Goal: Task Accomplishment & Management: Complete application form

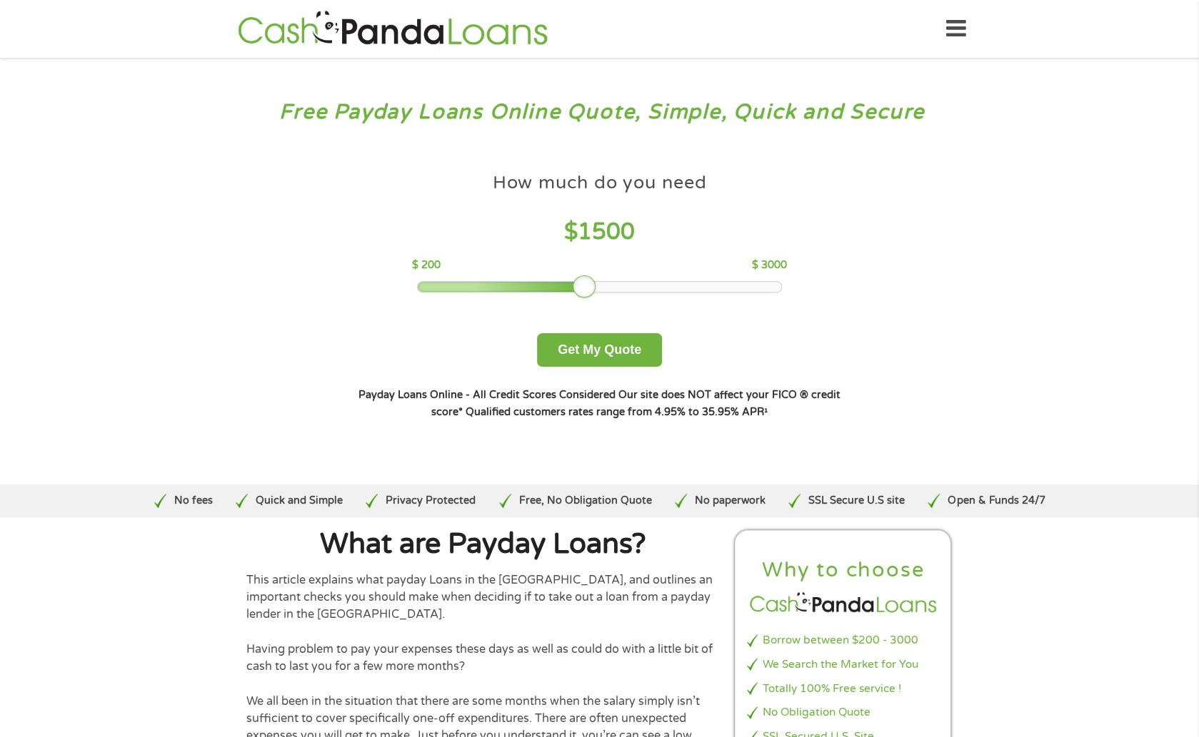
drag, startPoint x: 521, startPoint y: 291, endPoint x: 593, endPoint y: 291, distance: 71.4
click at [593, 291] on div at bounding box center [584, 287] width 23 height 23
click at [587, 346] on button "Get My Quote" at bounding box center [599, 350] width 125 height 34
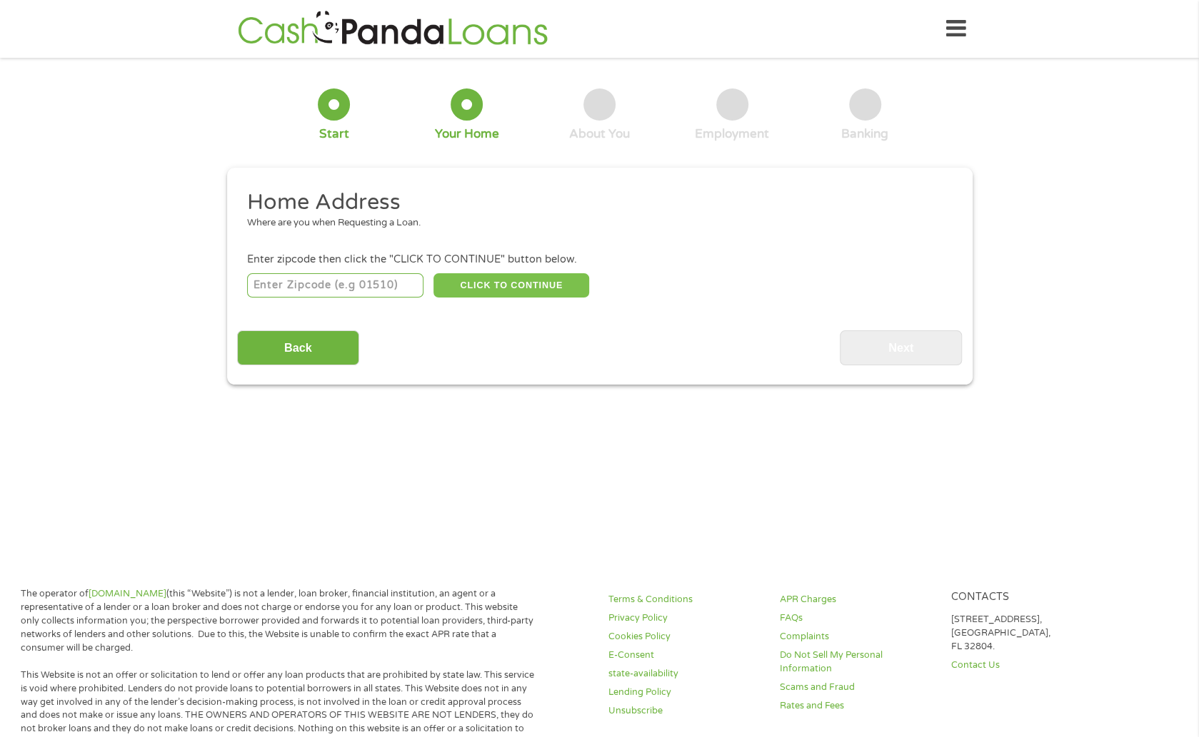
drag, startPoint x: 536, startPoint y: 282, endPoint x: 348, endPoint y: 264, distance: 188.6
click at [348, 264] on li "Enter zipcode then click the "CLICK TO CONTINUE" button below. CLICK TO CONTINU…" at bounding box center [599, 276] width 725 height 48
click at [348, 273] on input "number" at bounding box center [335, 285] width 176 height 24
type input "90028"
click at [490, 270] on li "Enter zipcode then click the "CLICK TO CONTINUE" button below. 90028 CLICK TO C…" at bounding box center [599, 276] width 725 height 48
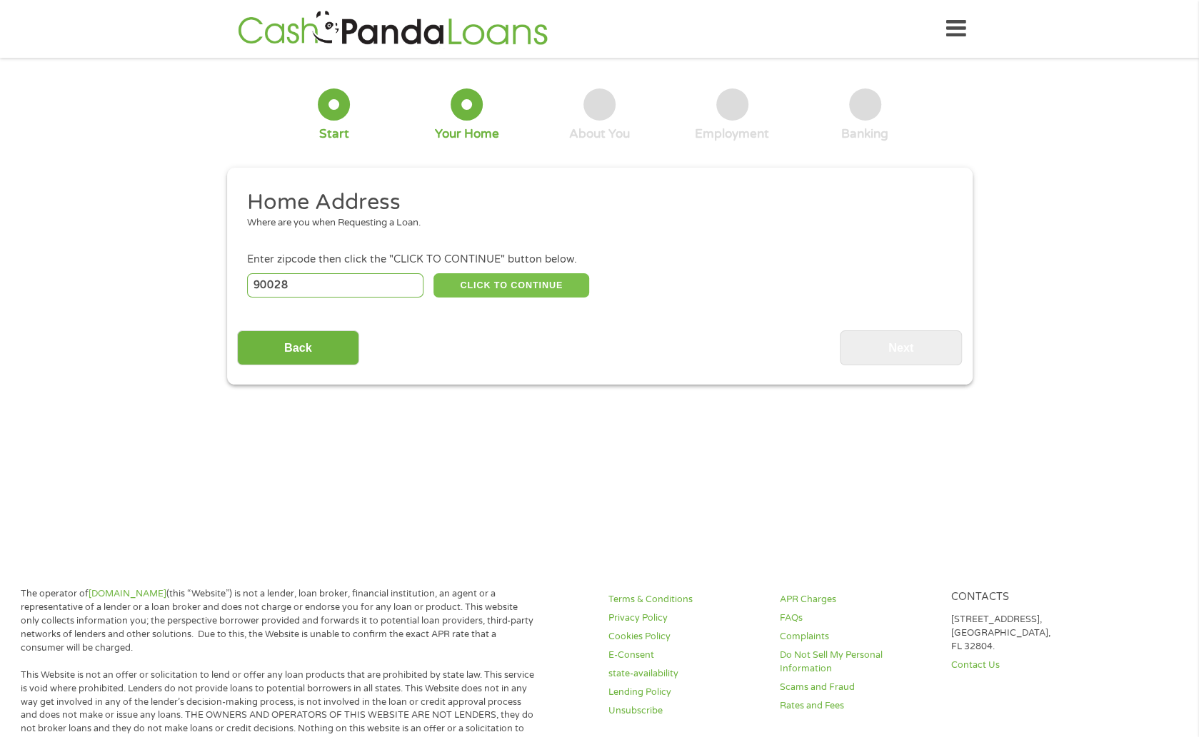
click at [483, 289] on button "CLICK TO CONTINUE" at bounding box center [511, 285] width 156 height 24
type input "90028"
type input "[GEOGRAPHIC_DATA]"
select select "[US_STATE]"
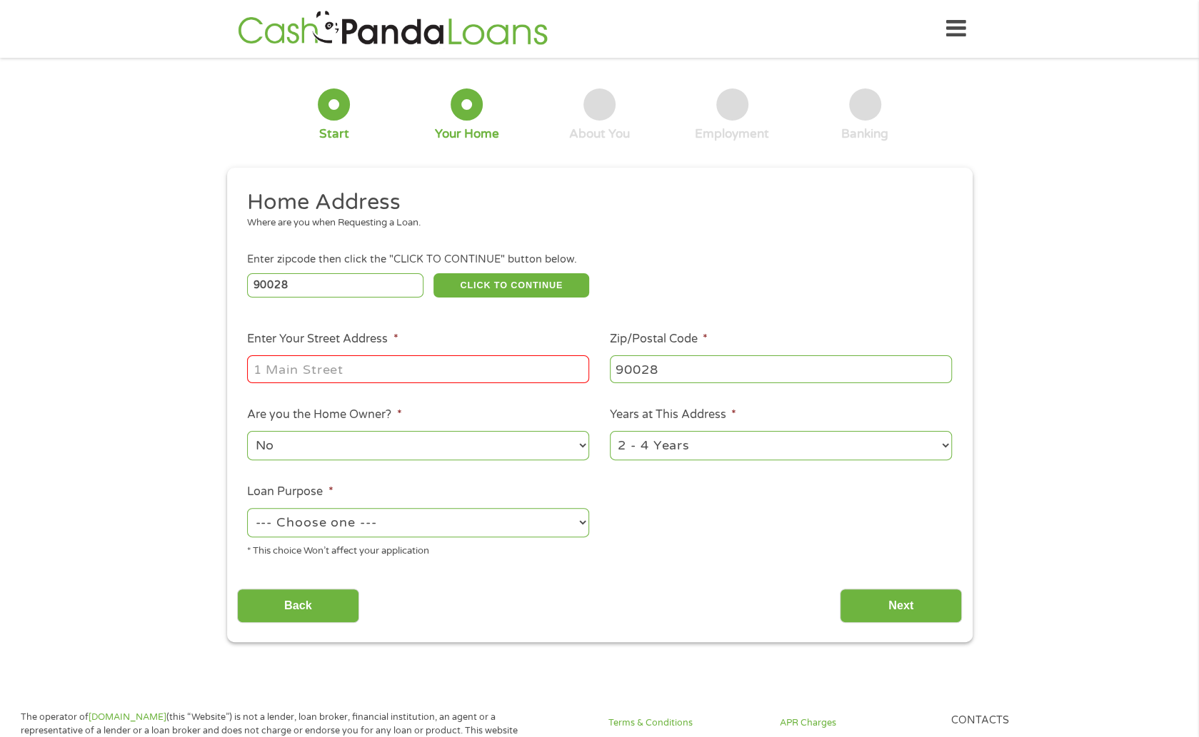
click at [426, 371] on input "Enter Your Street Address *" at bounding box center [418, 369] width 342 height 27
type input "[STREET_ADDRESS]"
click at [373, 512] on select "--- Choose one --- Pay Bills Debt Consolidation Home Improvement Major Purchase…" at bounding box center [418, 522] width 342 height 29
select select "paybills"
click at [247, 509] on select "--- Choose one --- Pay Bills Debt Consolidation Home Improvement Major Purchase…" at bounding box center [418, 522] width 342 height 29
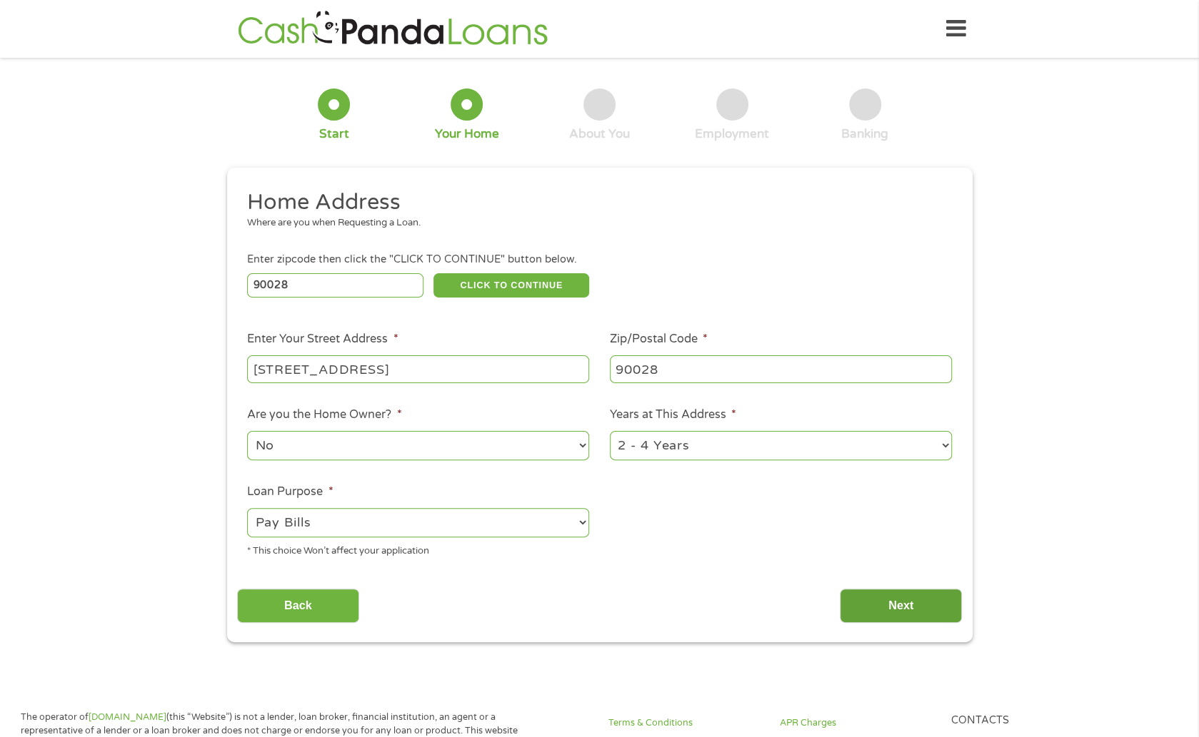
click at [885, 595] on input "Next" at bounding box center [901, 606] width 122 height 35
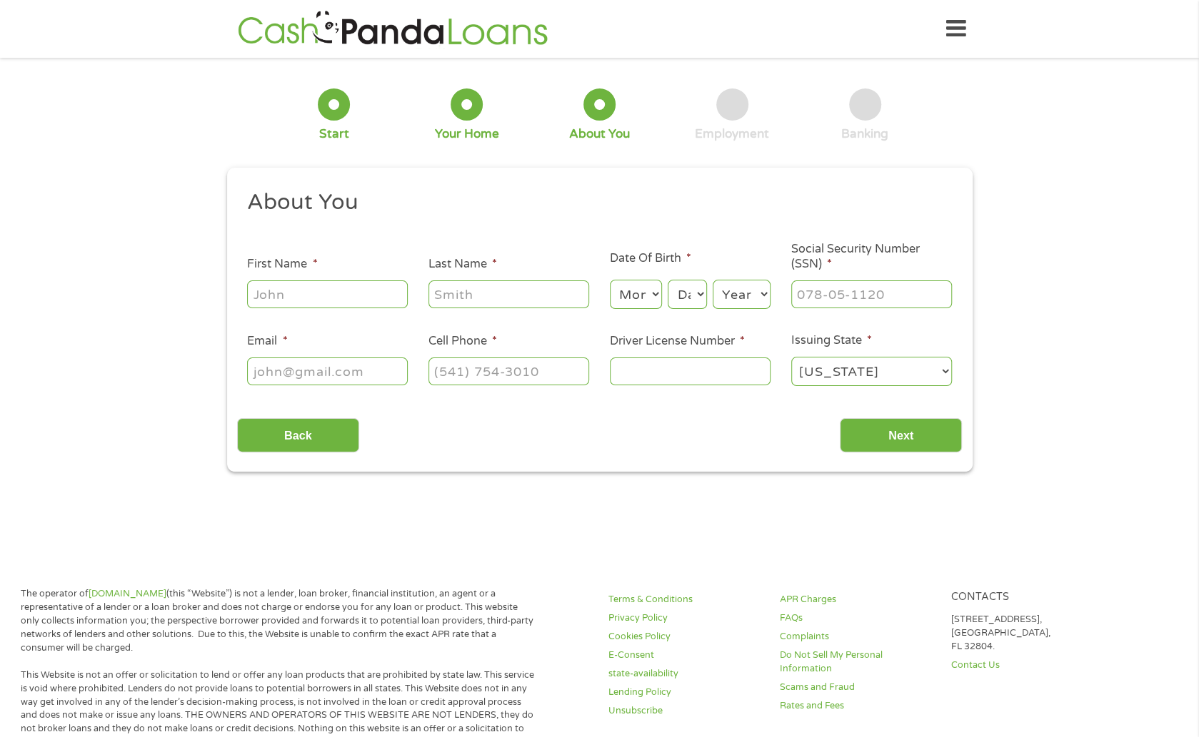
click at [336, 270] on li "First Name *" at bounding box center [327, 283] width 181 height 55
click at [341, 290] on input "First Name *" at bounding box center [327, 294] width 161 height 27
type input "[PERSON_NAME]"
type input "[PERSON_NAME][EMAIL_ADDRESS][DOMAIN_NAME]"
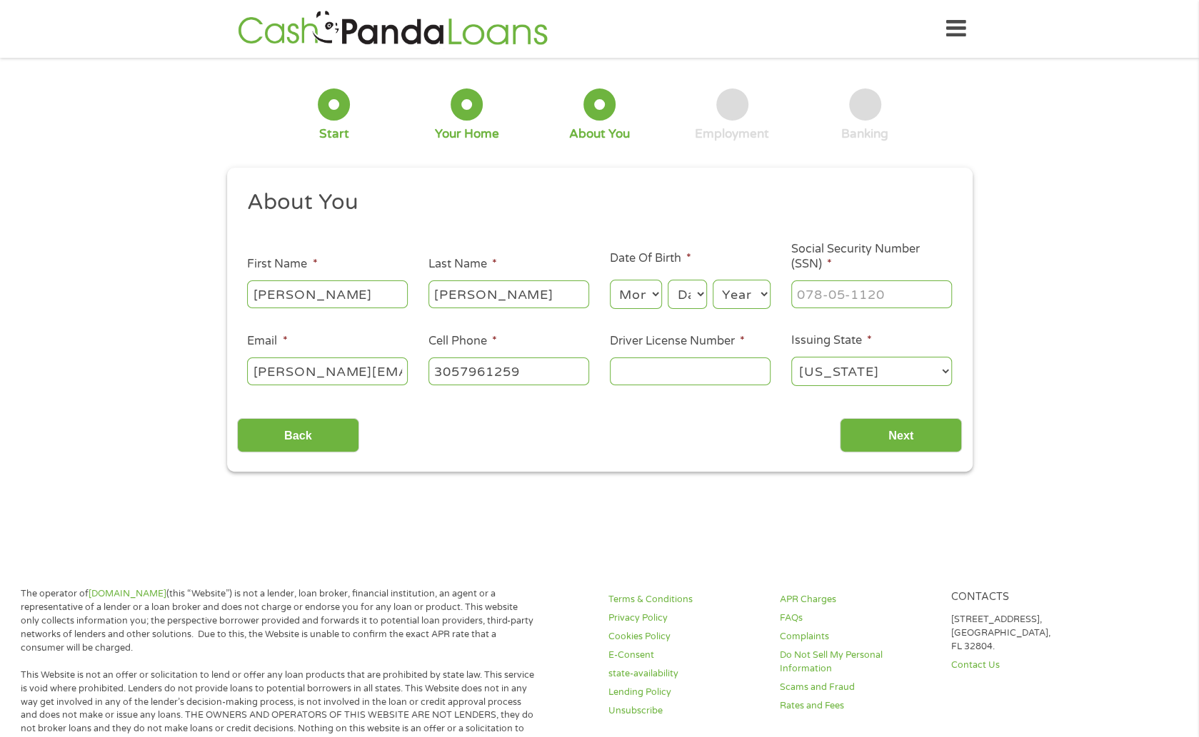
type input "[PHONE_NUMBER]"
click at [643, 300] on select "Month 1 2 3 4 5 6 7 8 9 10 11 12" at bounding box center [636, 294] width 52 height 29
select select "7"
click at [610, 281] on select "Month 1 2 3 4 5 6 7 8 9 10 11 12" at bounding box center [636, 294] width 52 height 29
click at [698, 290] on select "Day 1 2 3 4 5 6 7 8 9 10 11 12 13 14 15 16 17 18 19 20 21 22 23 24 25 26 27 28 …" at bounding box center [686, 294] width 39 height 29
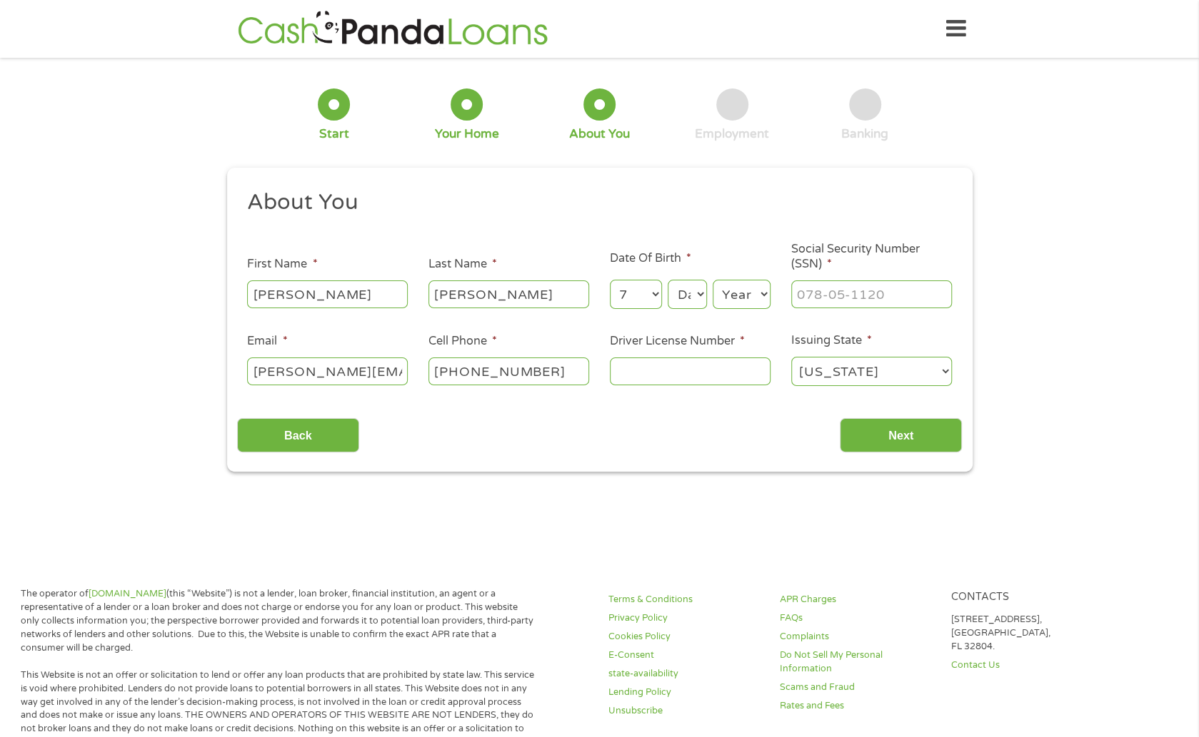
select select "19"
click at [667, 281] on select "Day 1 2 3 4 5 6 7 8 9 10 11 12 13 14 15 16 17 18 19 20 21 22 23 24 25 26 27 28 …" at bounding box center [686, 294] width 39 height 29
click at [737, 286] on select "Year [DATE] 2006 2005 2004 2003 2002 2001 2000 1999 1998 1997 1996 1995 1994 19…" at bounding box center [741, 294] width 58 height 29
select select "1984"
click at [712, 281] on select "Year [DATE] 2006 2005 2004 2003 2002 2001 2000 1999 1998 1997 1996 1995 1994 19…" at bounding box center [741, 294] width 58 height 29
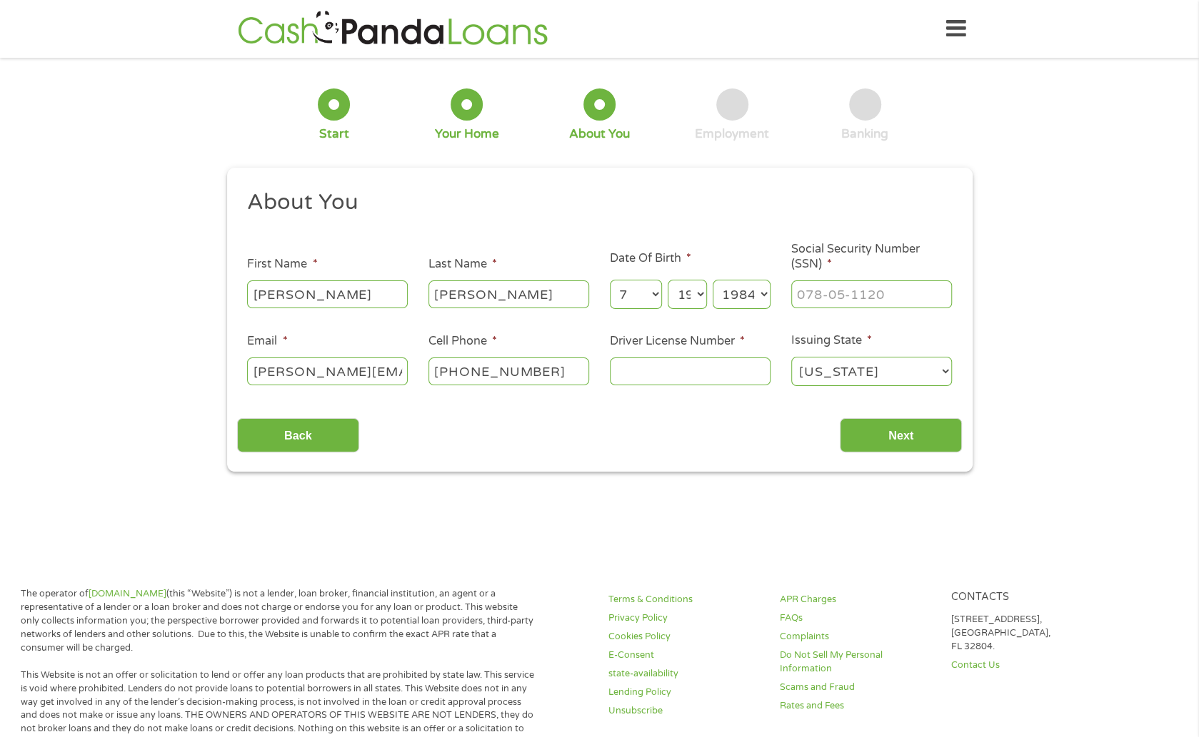
click at [677, 372] on input "Driver License Number *" at bounding box center [690, 371] width 161 height 27
type input "U0659742"
click at [887, 303] on input "___-__-____" at bounding box center [871, 294] width 161 height 27
type input "590-21-3923"
click at [869, 441] on input "Next" at bounding box center [901, 435] width 122 height 35
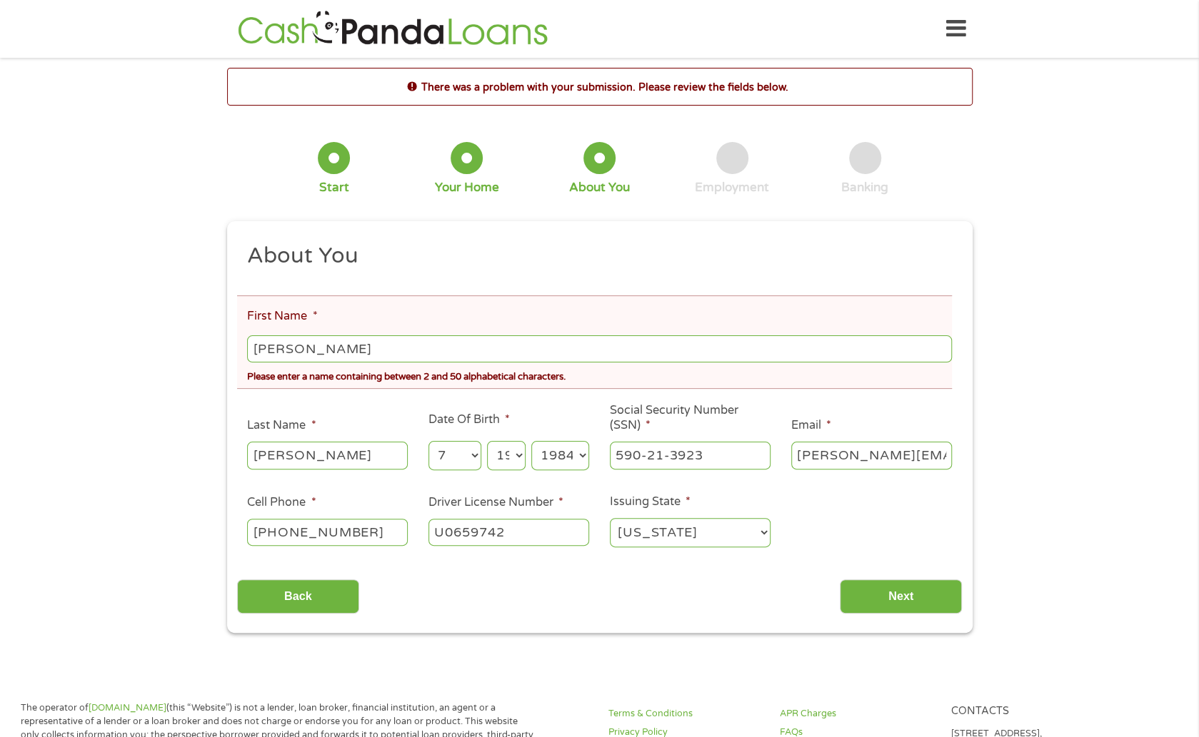
drag, startPoint x: 354, startPoint y: 346, endPoint x: 290, endPoint y: 353, distance: 64.6
click at [290, 353] on input "[PERSON_NAME]" at bounding box center [599, 349] width 704 height 27
type input "[PERSON_NAME]"
click at [850, 596] on input "Next" at bounding box center [901, 597] width 122 height 35
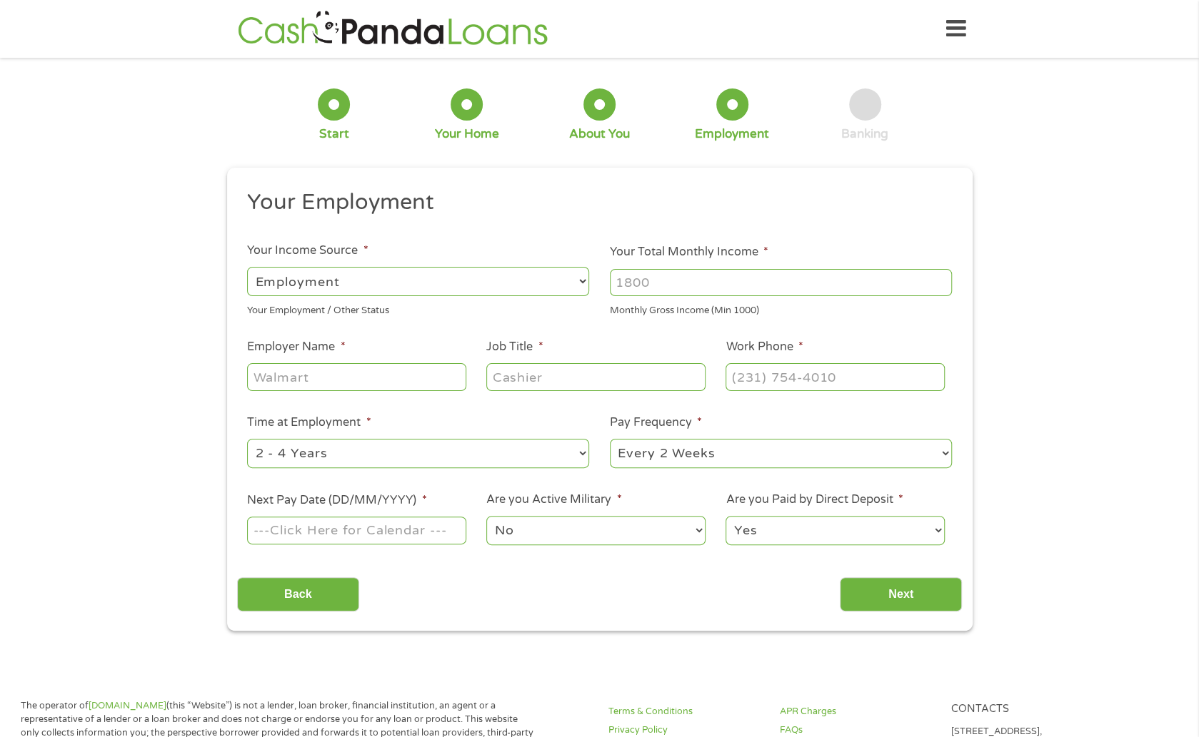
click at [460, 279] on select "--- Choose one --- Employment [DEMOGRAPHIC_DATA] Benefits" at bounding box center [418, 281] width 342 height 29
select select "benefits"
click at [247, 267] on select "--- Choose one --- Employment [DEMOGRAPHIC_DATA] Benefits" at bounding box center [418, 281] width 342 height 29
type input "Other"
type input "[PHONE_NUMBER]"
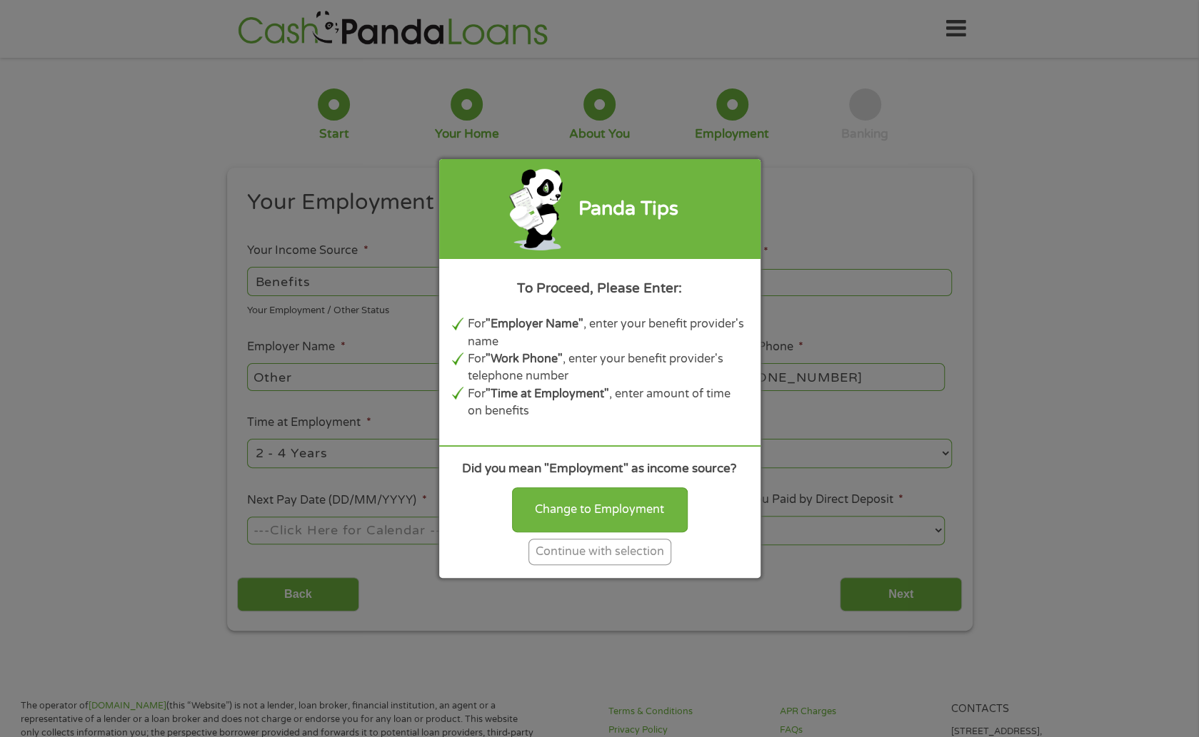
click at [602, 556] on div "Continue with selection" at bounding box center [599, 552] width 143 height 26
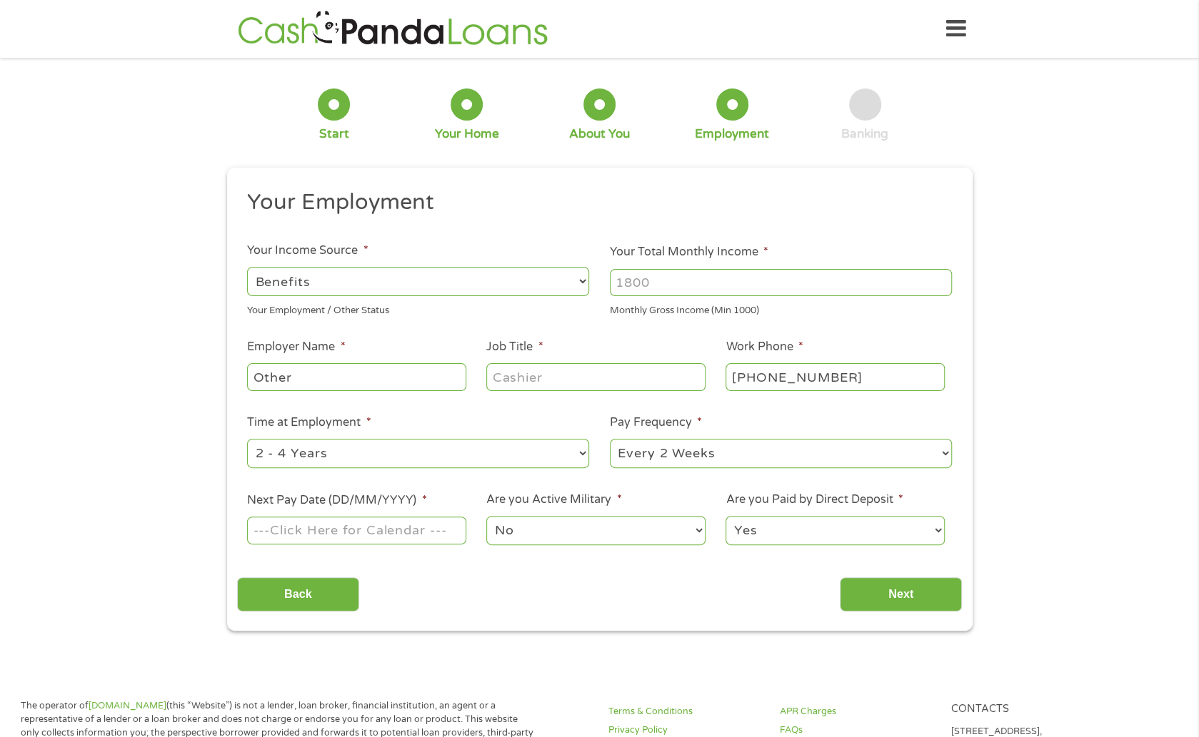
click at [644, 286] on input "Your Total Monthly Income *" at bounding box center [781, 282] width 342 height 27
click at [718, 286] on input "Your Total Monthly Income *" at bounding box center [781, 282] width 342 height 27
type input "6400"
click at [303, 379] on input "Other" at bounding box center [356, 376] width 218 height 27
type input "O"
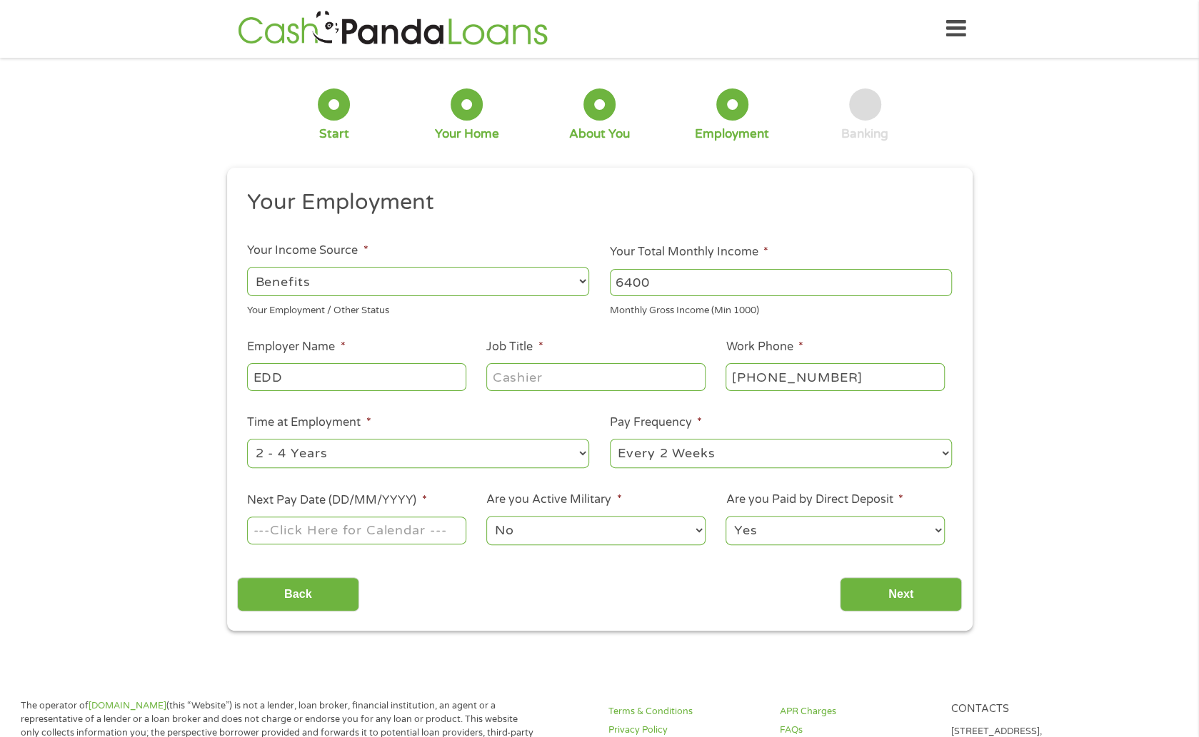
type input "EDD"
click at [522, 376] on input "Job Title *" at bounding box center [595, 376] width 218 height 27
type input "Disability Benefits"
click at [440, 530] on input "Next Pay Date (DD/MM/YYYY) *" at bounding box center [356, 530] width 218 height 27
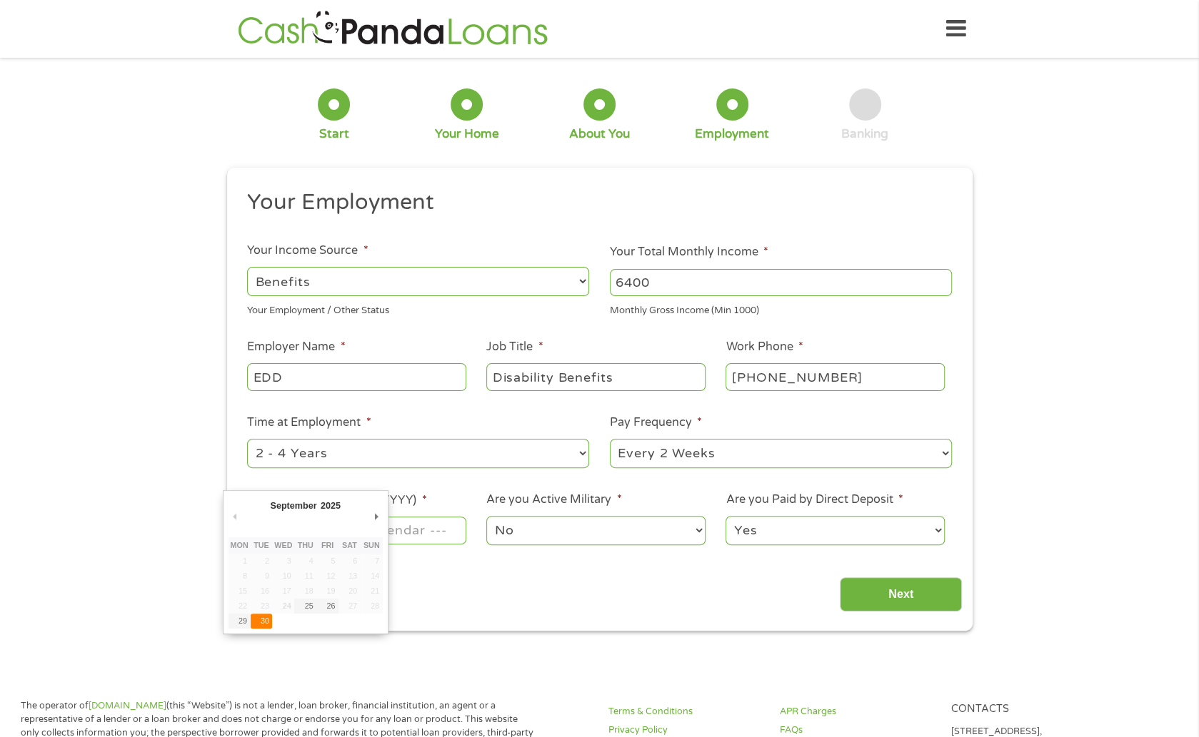
type input "[DATE]"
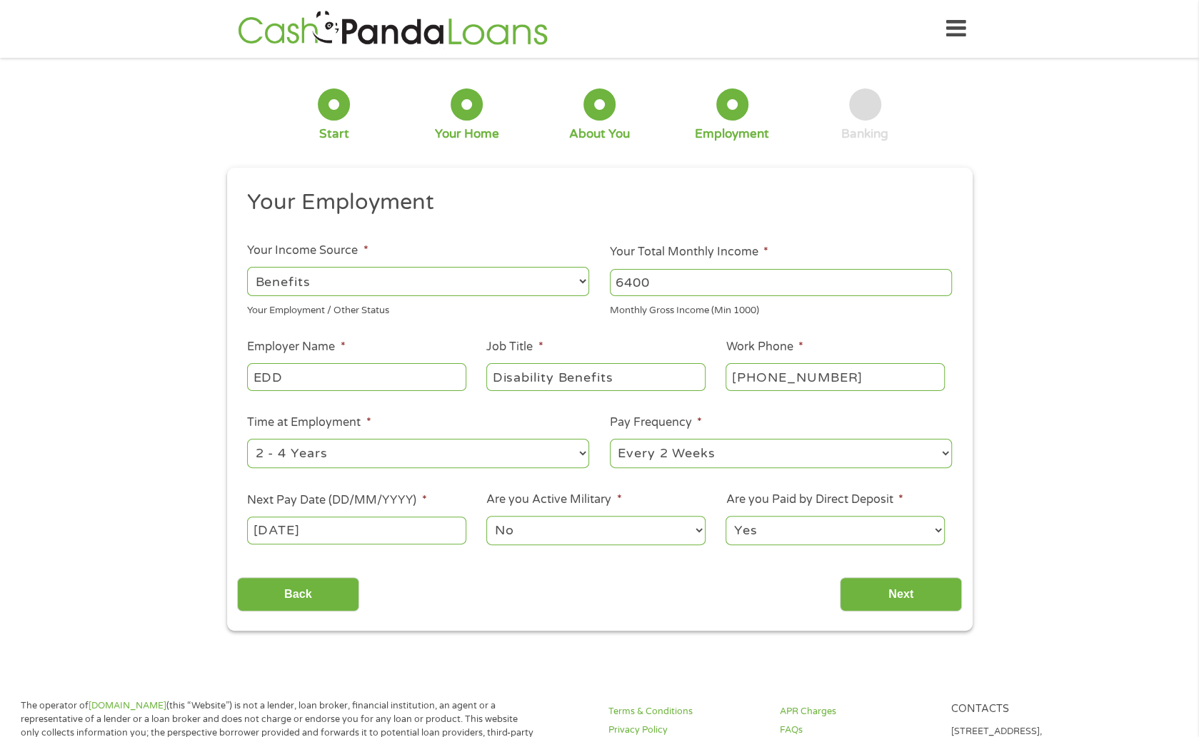
click at [557, 523] on select "No Yes" at bounding box center [595, 530] width 218 height 29
click at [784, 562] on div "Your Employment Your Income Source * --- Choose one --- Employment [DEMOGRAPHIC…" at bounding box center [599, 400] width 725 height 424
click at [881, 585] on input "Next" at bounding box center [901, 595] width 122 height 35
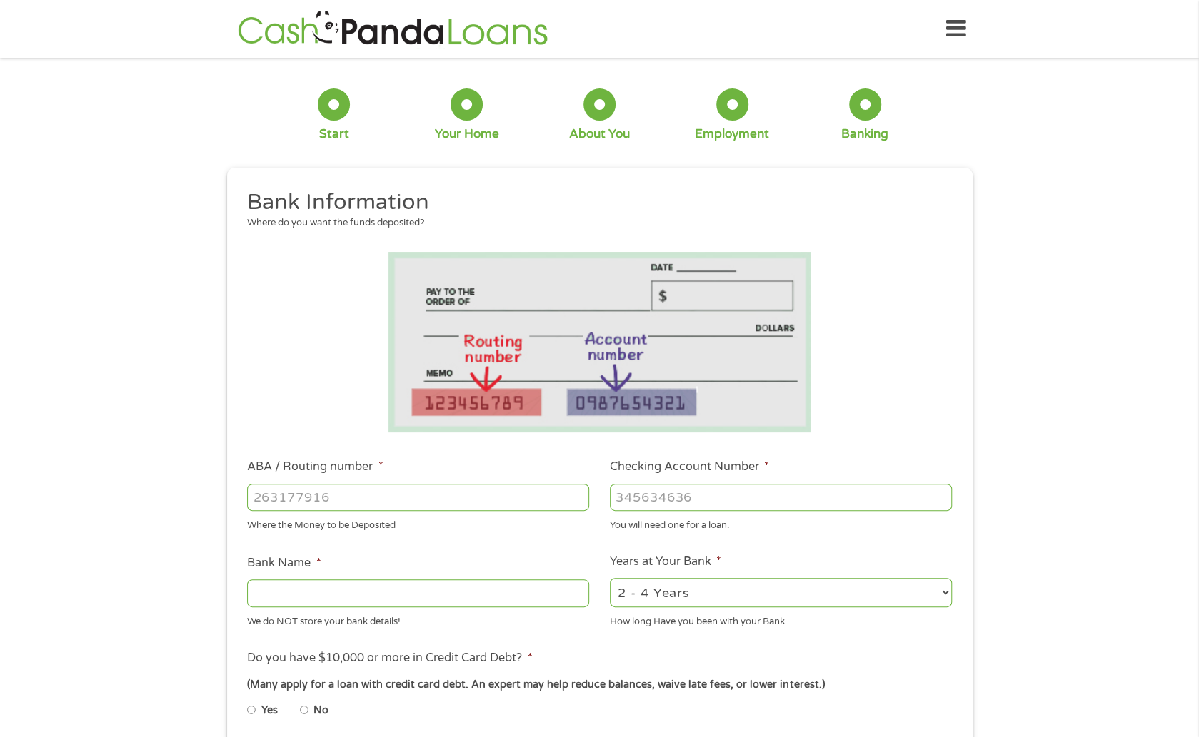
click at [922, 556] on li "Years at Your Bank * 2 - 4 Years 6 - 12 Months 1 - 2 Years Over 4 Years How lon…" at bounding box center [781, 591] width 363 height 76
click at [840, 499] on input "Checking Account Number *" at bounding box center [781, 497] width 342 height 27
paste input "3"
click at [762, 497] on input "Checking Account Number *" at bounding box center [781, 497] width 342 height 27
type input "325209610439"
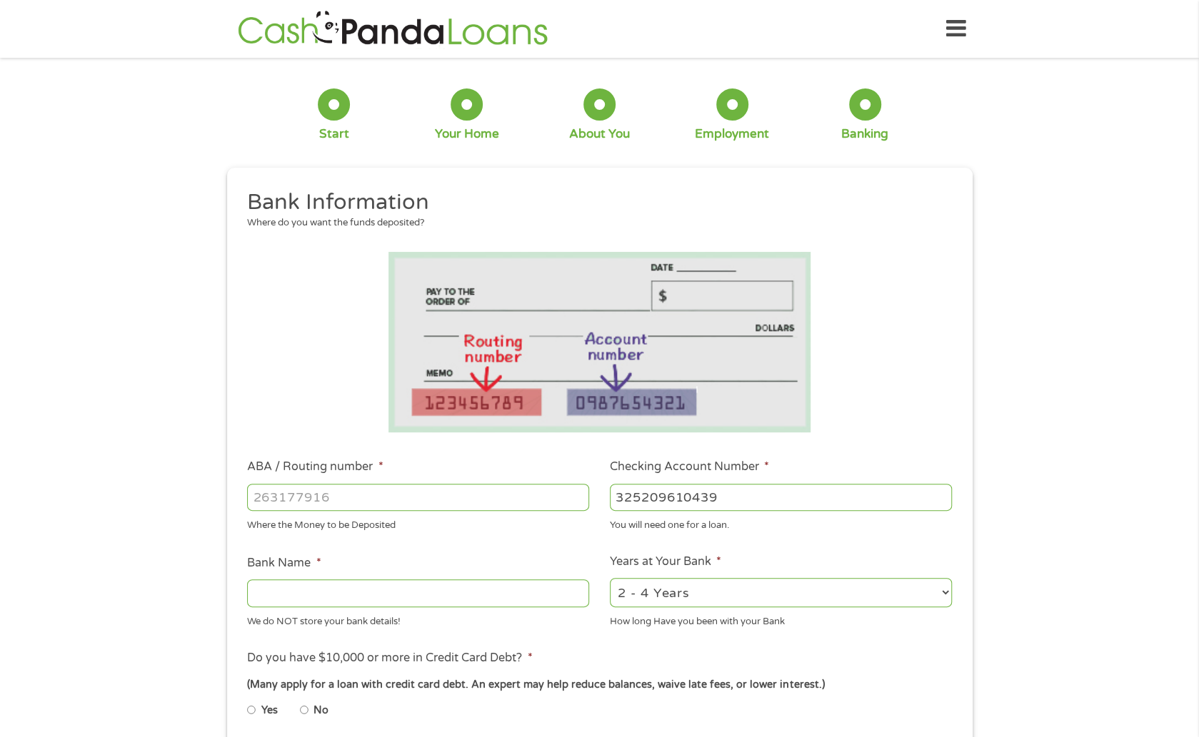
click at [303, 503] on input "ABA / Routing number *" at bounding box center [418, 497] width 342 height 27
click at [291, 503] on input "12100358" at bounding box center [418, 497] width 342 height 27
type input "121000358"
type input "BANK OF AMERICA NA"
type input "121000358"
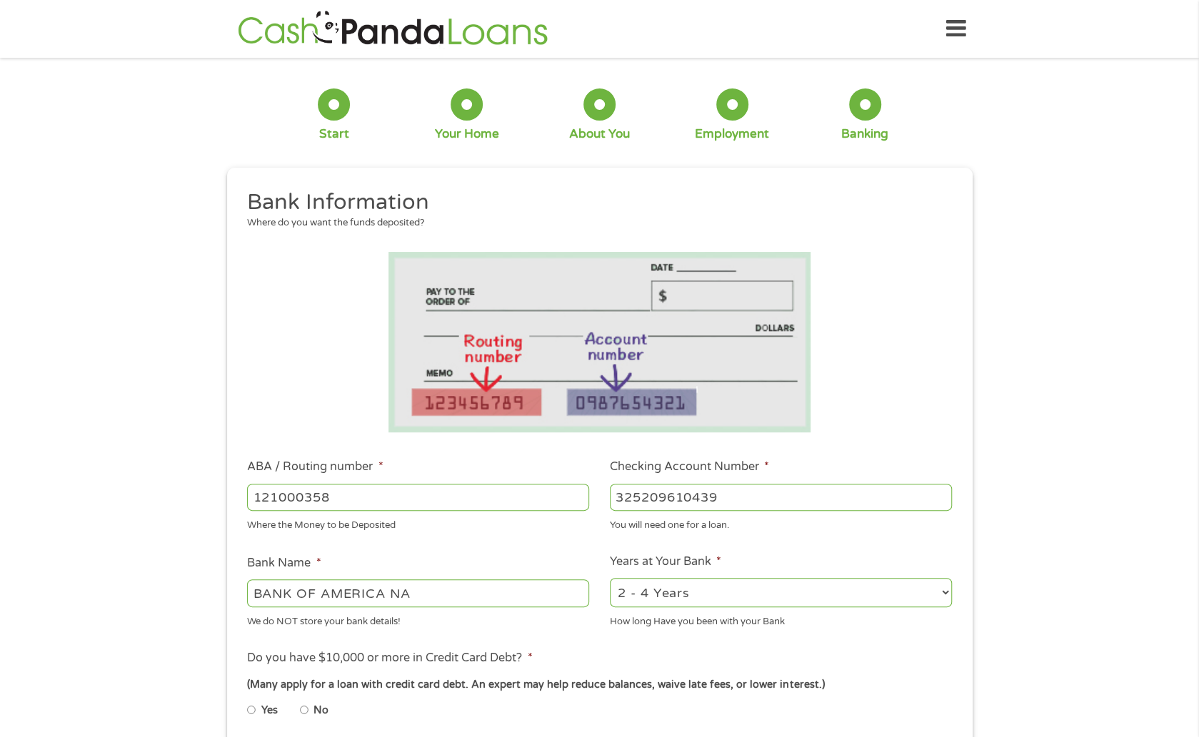
click at [852, 593] on select "2 - 4 Years 6 - 12 Months 1 - 2 Years Over 4 Years" at bounding box center [781, 592] width 342 height 29
click at [890, 515] on div "You will need one for a loan." at bounding box center [781, 523] width 342 height 19
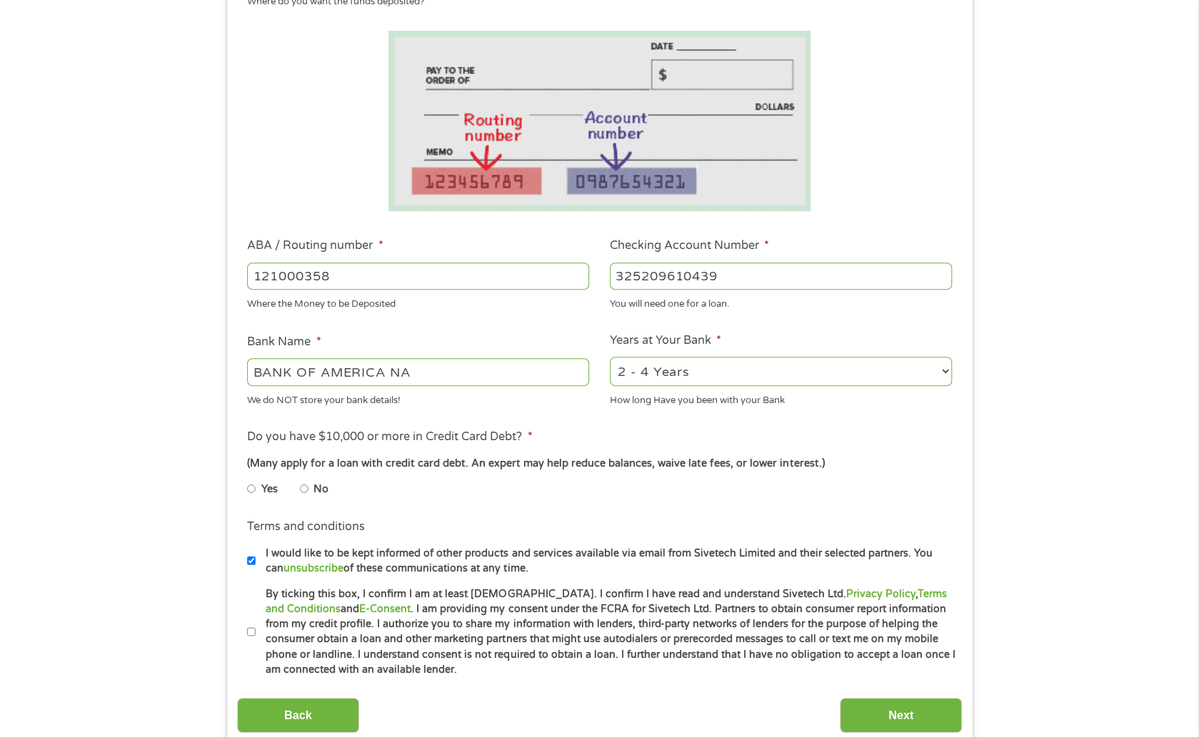
scroll to position [357, 0]
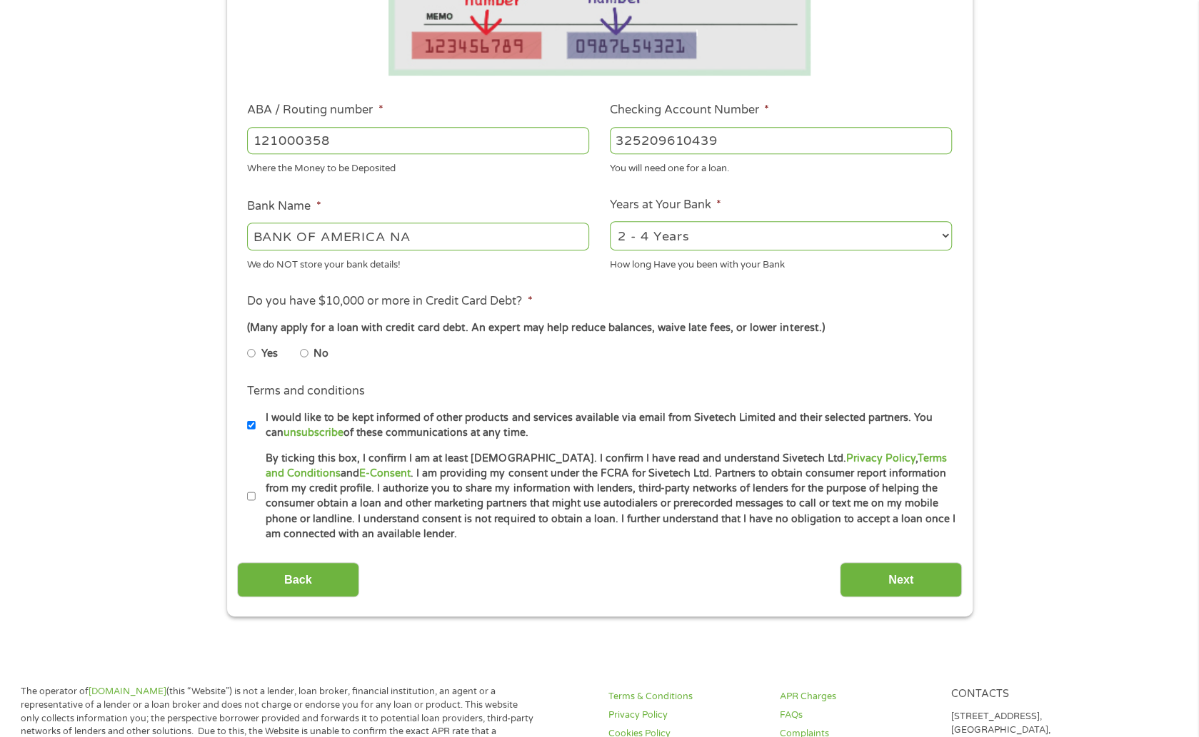
click at [671, 228] on select "2 - 4 Years 6 - 12 Months 1 - 2 Years Over 4 Years" at bounding box center [781, 235] width 342 height 29
select select "24months"
click at [610, 222] on select "2 - 4 Years 6 - 12 Months 1 - 2 Years Over 4 Years" at bounding box center [781, 235] width 342 height 29
click at [308, 353] on li "No" at bounding box center [325, 354] width 51 height 28
click at [306, 353] on input "No" at bounding box center [304, 353] width 9 height 23
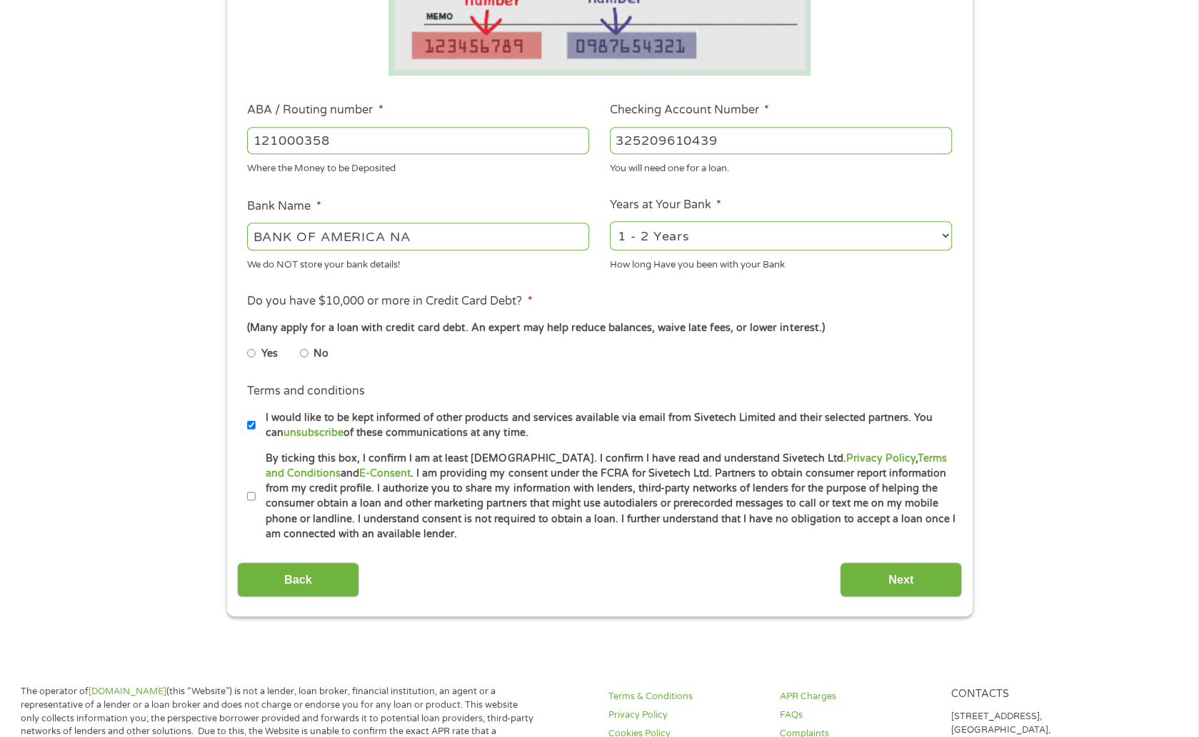
radio input "true"
click at [257, 428] on label "I would like to be kept informed of other products and services available via e…" at bounding box center [606, 425] width 700 height 31
click at [256, 428] on input "I would like to be kept informed of other products and services available via e…" at bounding box center [251, 425] width 9 height 23
checkbox input "false"
click at [256, 498] on label "By ticking this box, I confirm I am at least [DEMOGRAPHIC_DATA]. I confirm I ha…" at bounding box center [606, 496] width 700 height 91
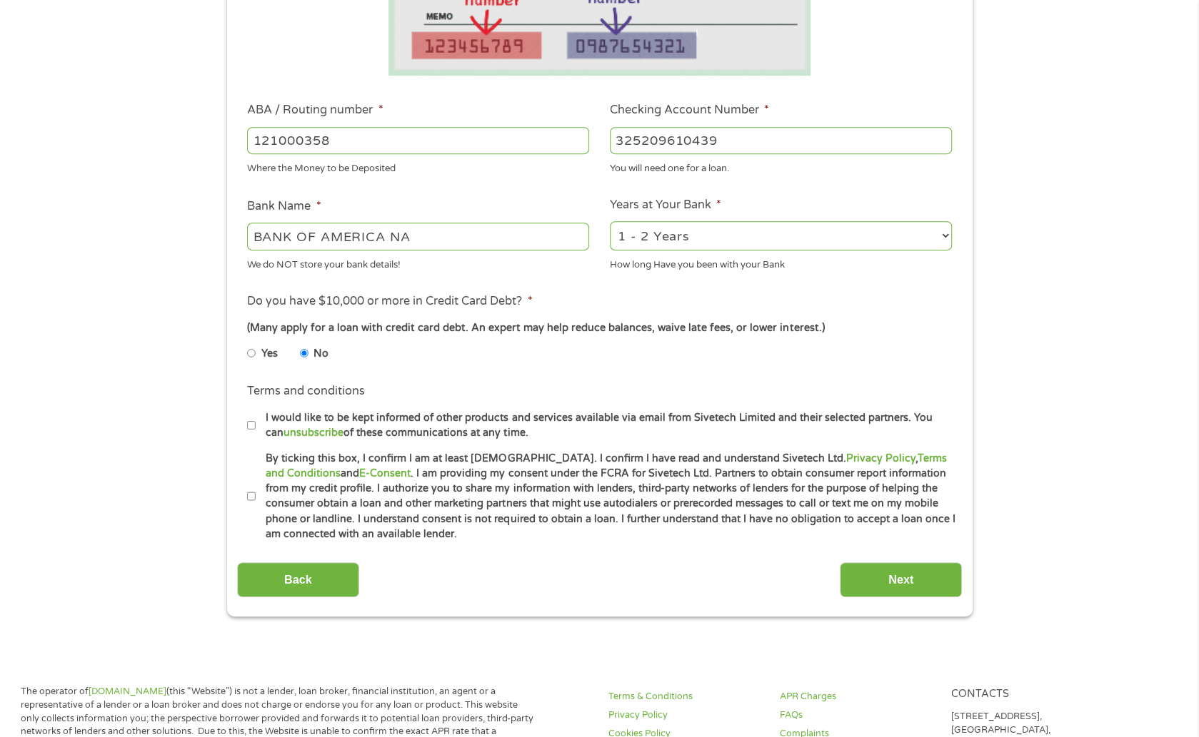
click at [255, 498] on input "By ticking this box, I confirm I am at least [DEMOGRAPHIC_DATA]. I confirm I ha…" at bounding box center [251, 496] width 9 height 23
checkbox input "true"
drag, startPoint x: 996, startPoint y: 590, endPoint x: 971, endPoint y: 585, distance: 25.5
click at [988, 590] on div "1 Start 2 Your Home 3 About You 4 Employment 5 Banking 6 This field is hidden w…" at bounding box center [599, 163] width 1199 height 905
click at [915, 569] on input "Next" at bounding box center [901, 580] width 122 height 35
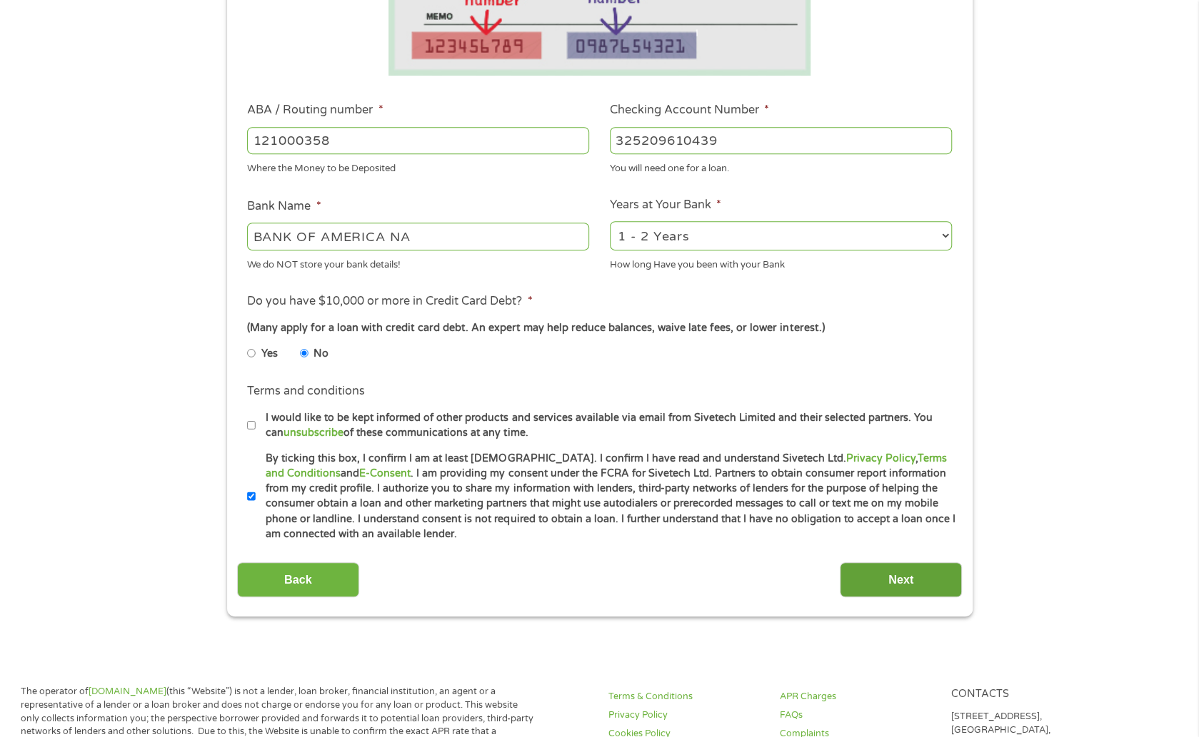
drag, startPoint x: 979, startPoint y: 578, endPoint x: 928, endPoint y: 580, distance: 51.4
click at [975, 580] on div "1 Start 2 Your Home 3 About You 4 Employment 5 Banking 6 This field is hidden w…" at bounding box center [599, 163] width 771 height 905
click at [914, 580] on input "Next" at bounding box center [901, 580] width 122 height 35
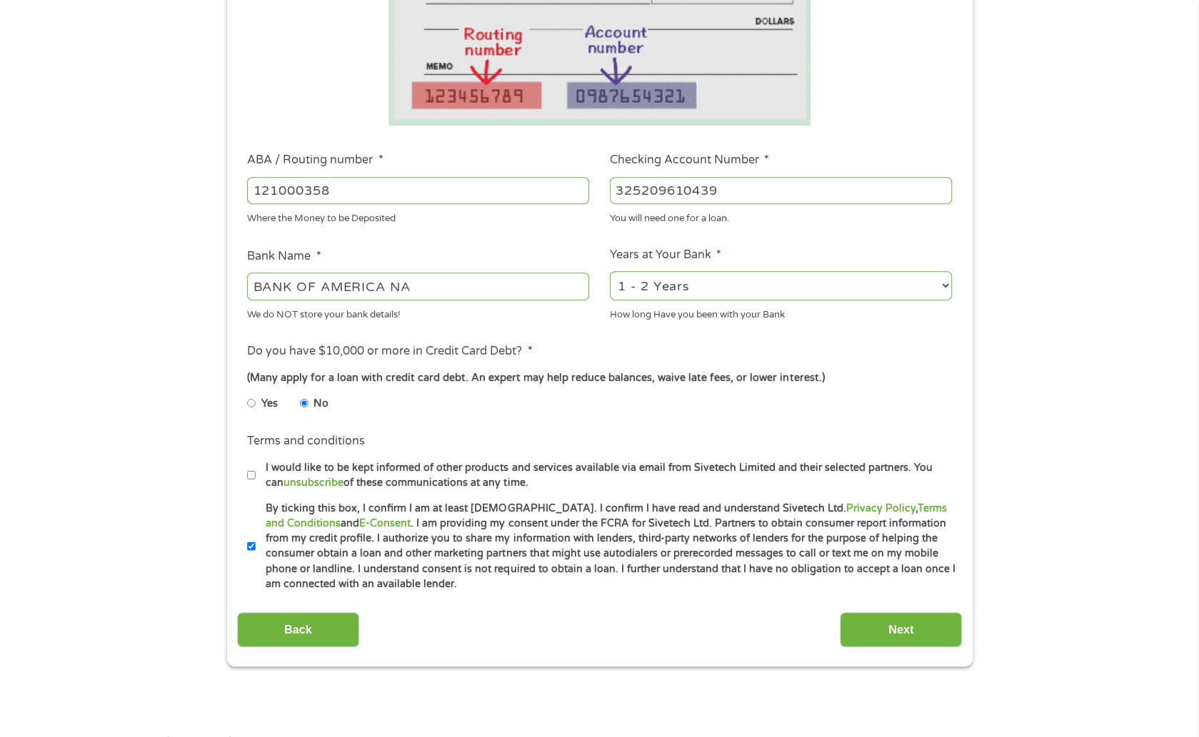
scroll to position [500, 0]
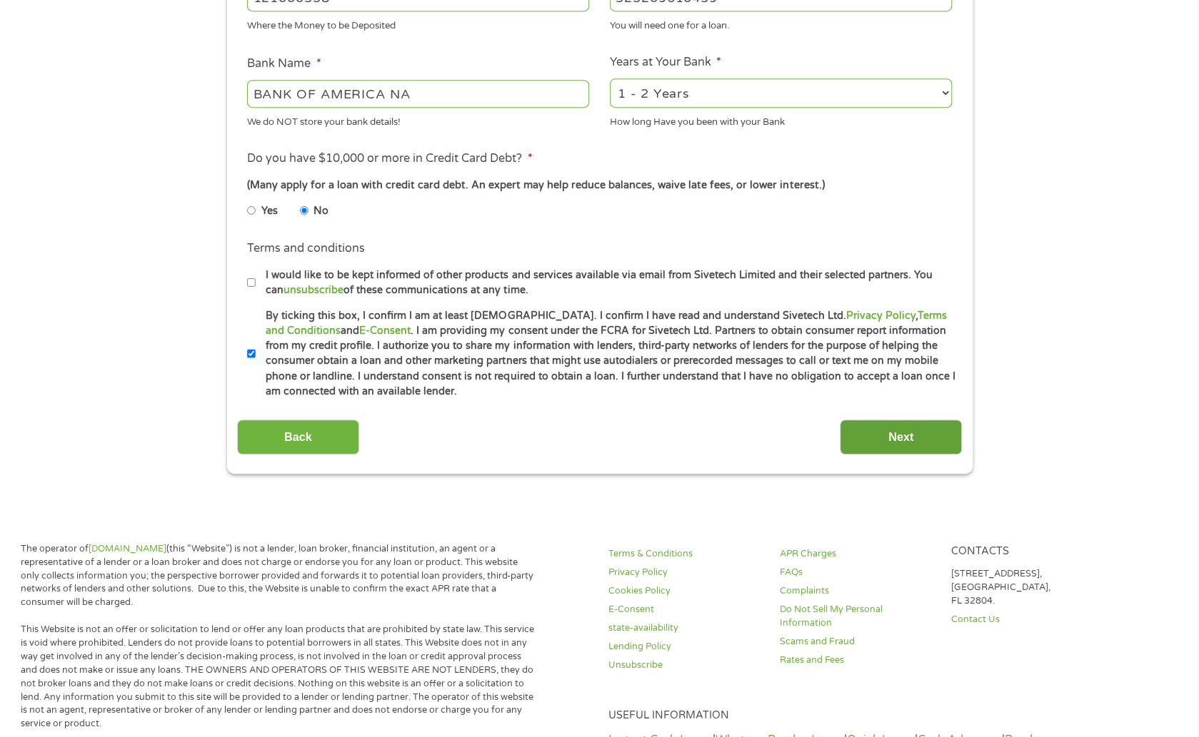
click at [882, 426] on input "Next" at bounding box center [901, 437] width 122 height 35
click at [882, 433] on input "Next" at bounding box center [901, 437] width 122 height 35
drag, startPoint x: 882, startPoint y: 433, endPoint x: 607, endPoint y: 473, distance: 277.6
click at [875, 442] on input "Next" at bounding box center [901, 437] width 122 height 35
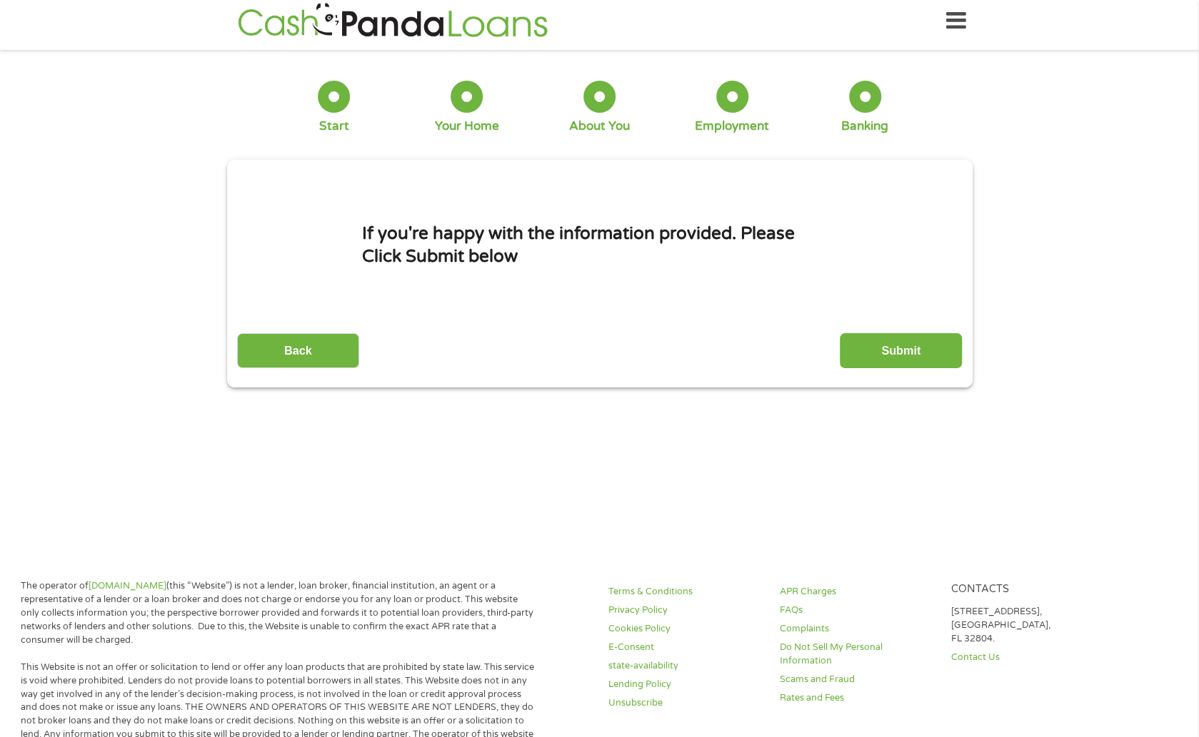
scroll to position [0, 0]
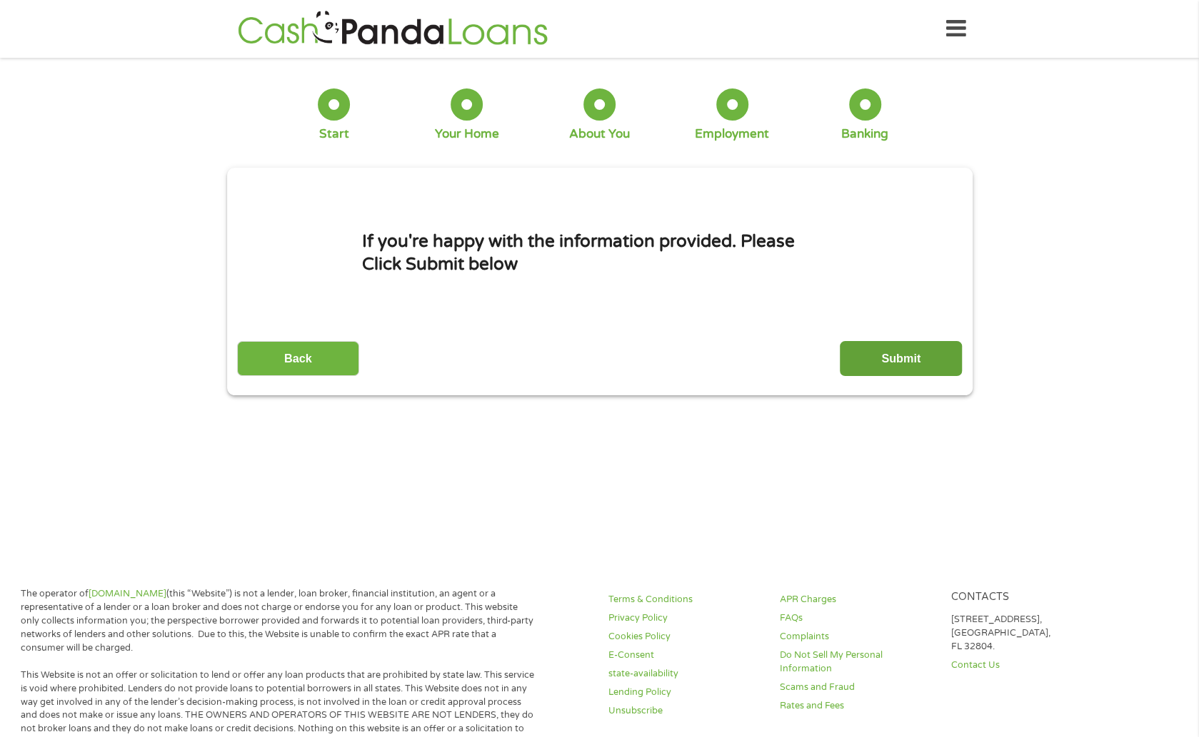
click at [885, 363] on input "Submit" at bounding box center [901, 358] width 122 height 35
